Goal: Transaction & Acquisition: Book appointment/travel/reservation

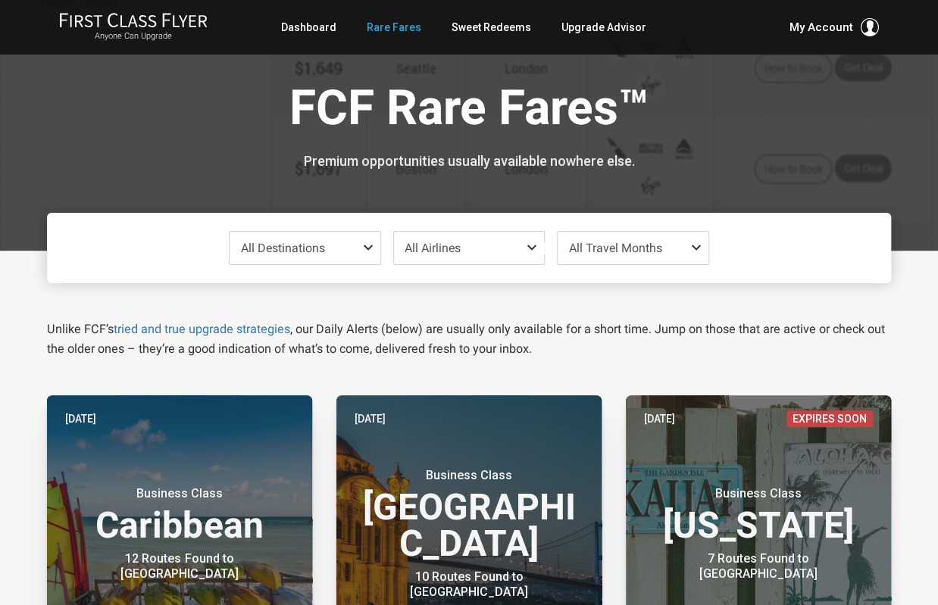
click at [453, 239] on span "All Airlines" at bounding box center [469, 248] width 150 height 33
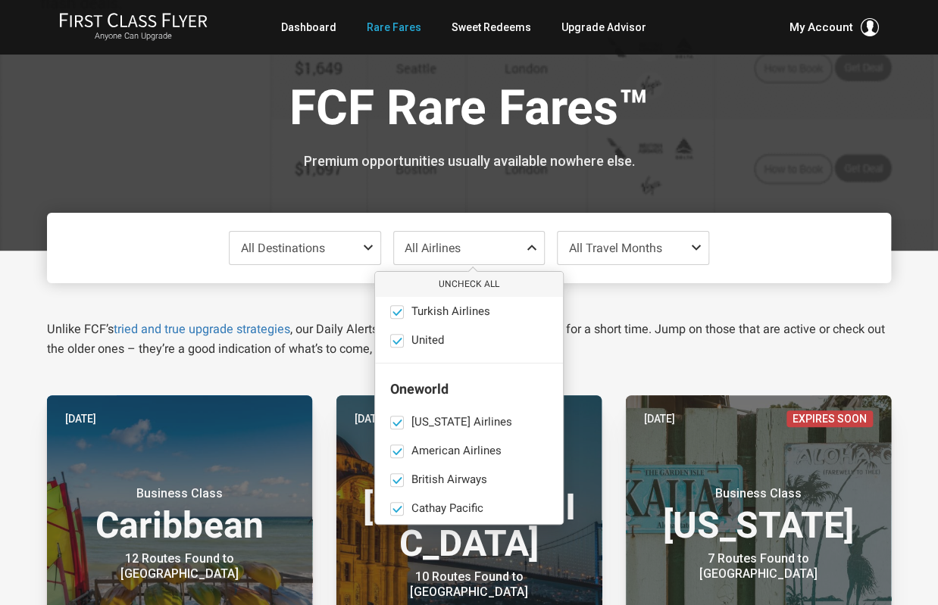
scroll to position [1300, 0]
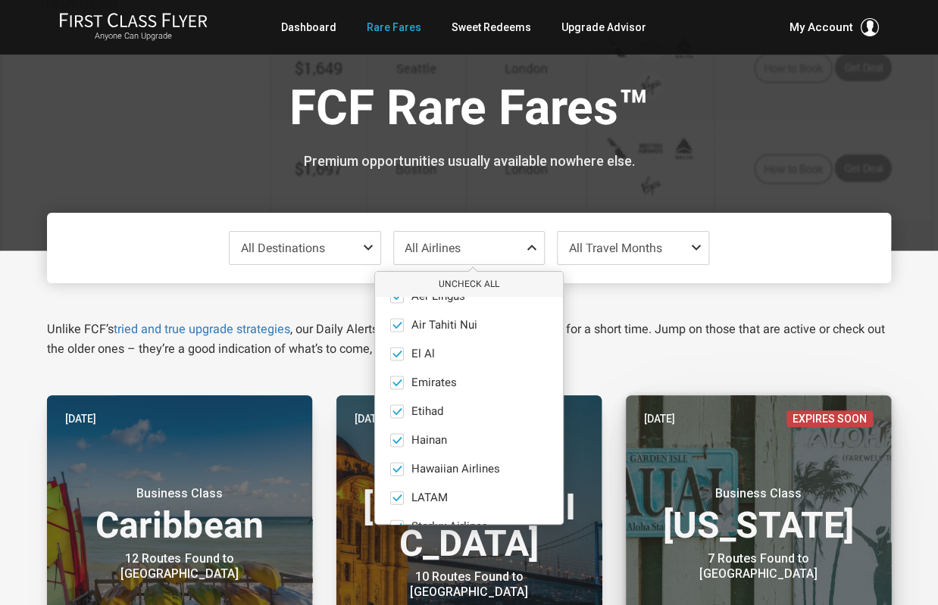
click at [648, 442] on header "Two days ago Expires Soon Business Class Hawaii 7 Routes Found to Kauai" at bounding box center [758, 520] width 265 height 249
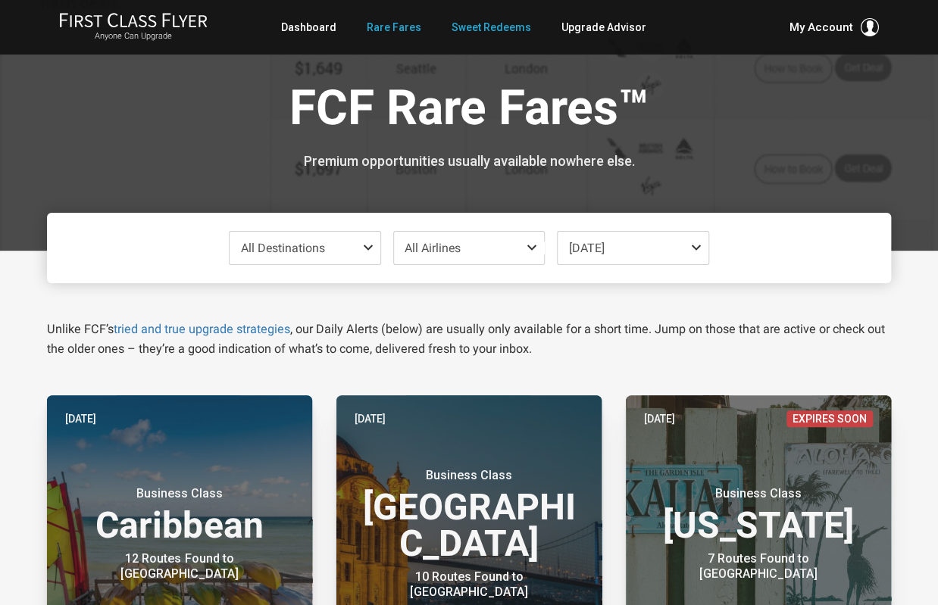
click at [459, 27] on link "Sweet Redeems" at bounding box center [492, 27] width 80 height 27
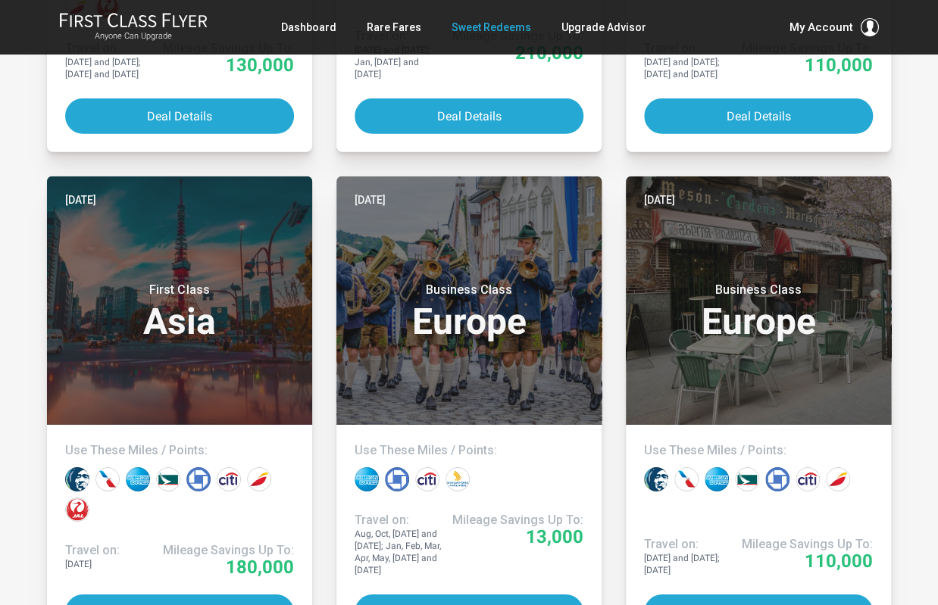
scroll to position [1837, 0]
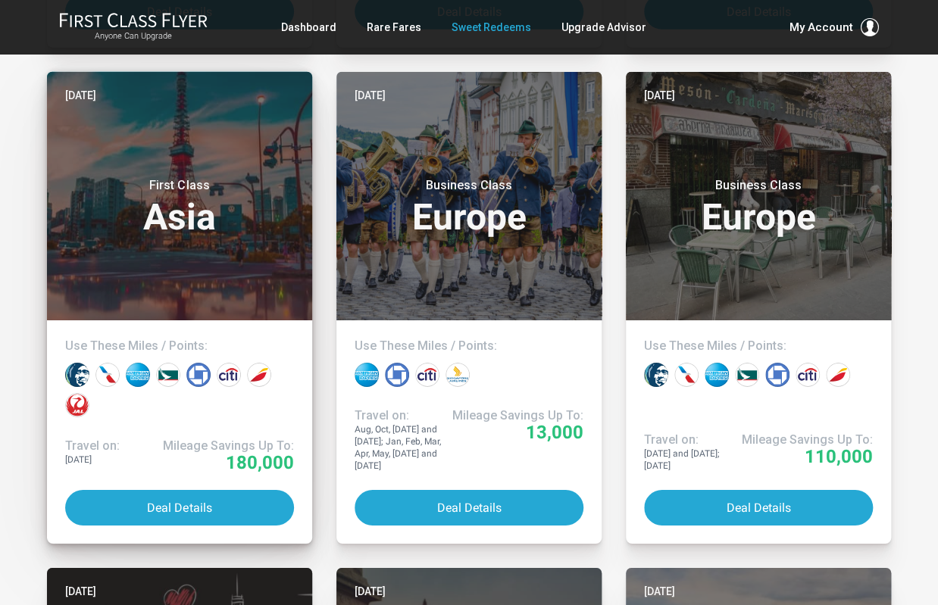
click at [195, 242] on header "Two days ago First Class Asia" at bounding box center [179, 196] width 265 height 249
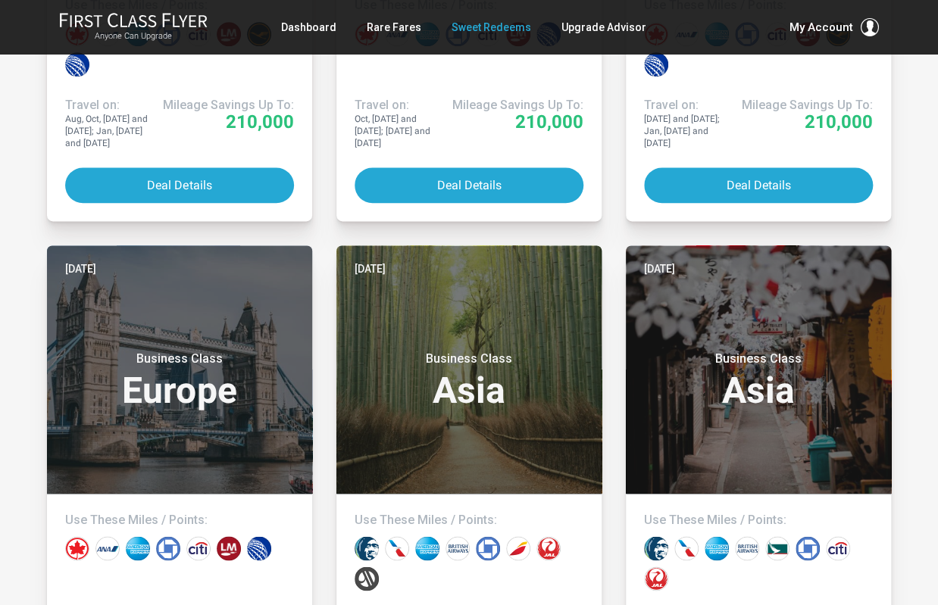
scroll to position [736, 0]
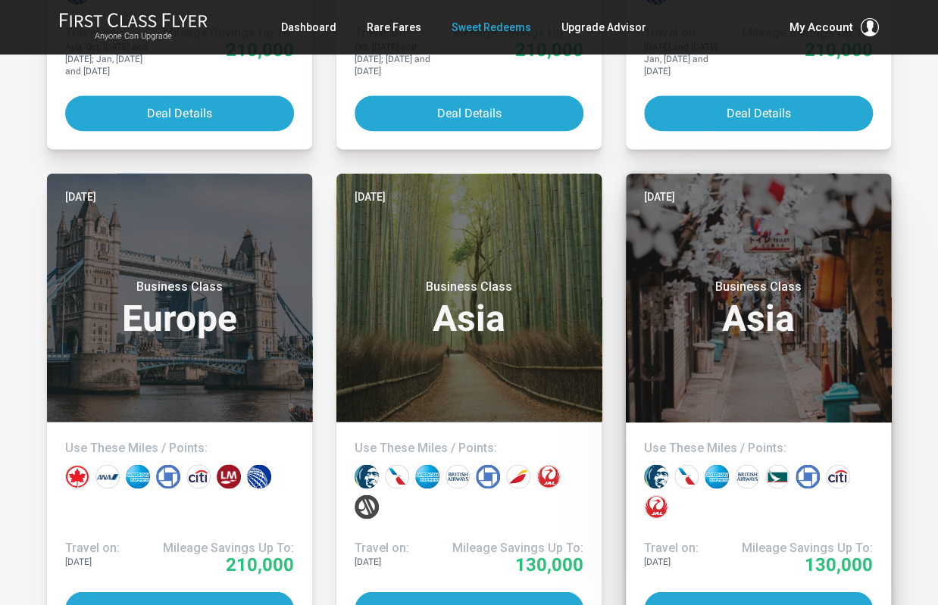
click at [793, 316] on h3 "Business Class Asia" at bounding box center [758, 309] width 229 height 58
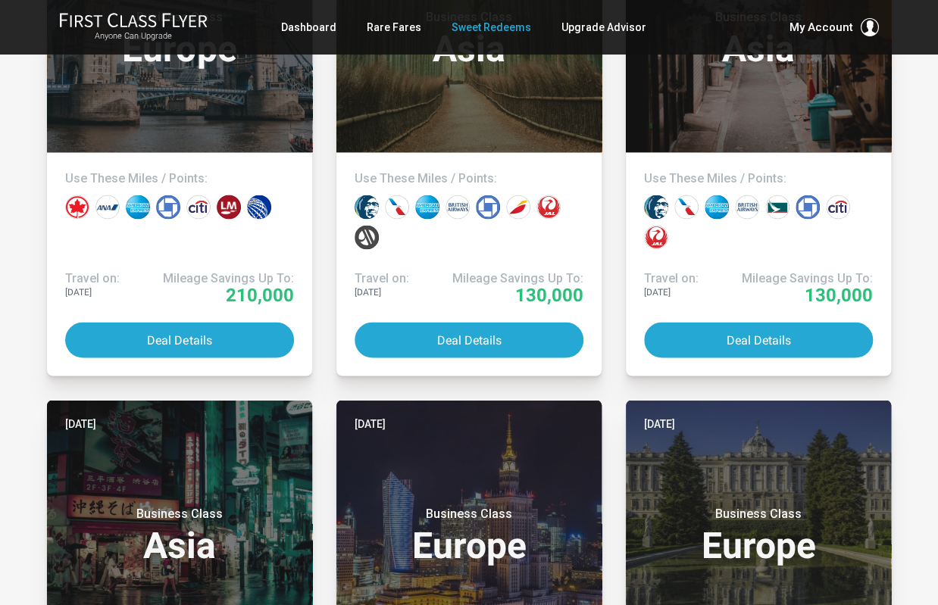
scroll to position [0, 0]
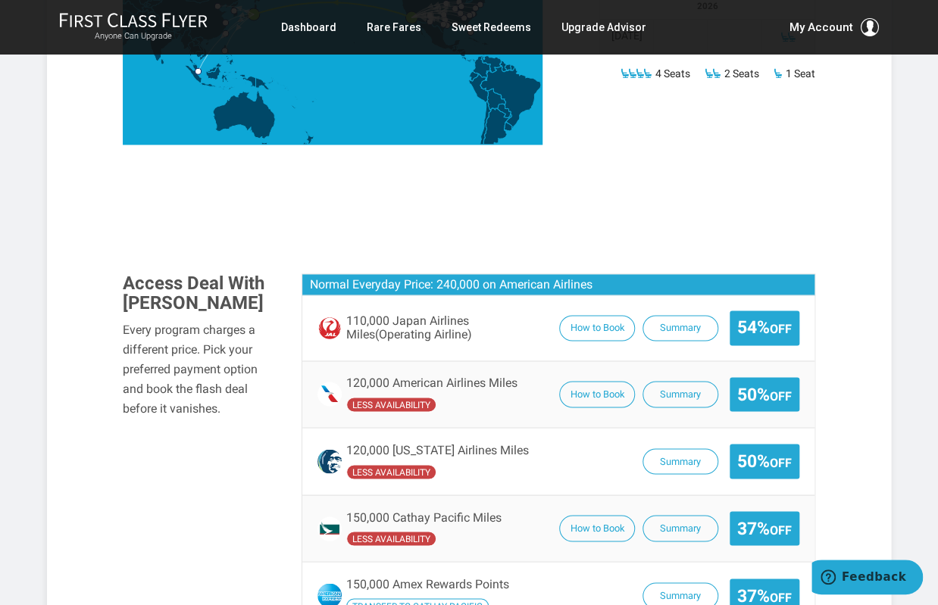
scroll to position [488, 0]
